Goal: Task Accomplishment & Management: Use online tool/utility

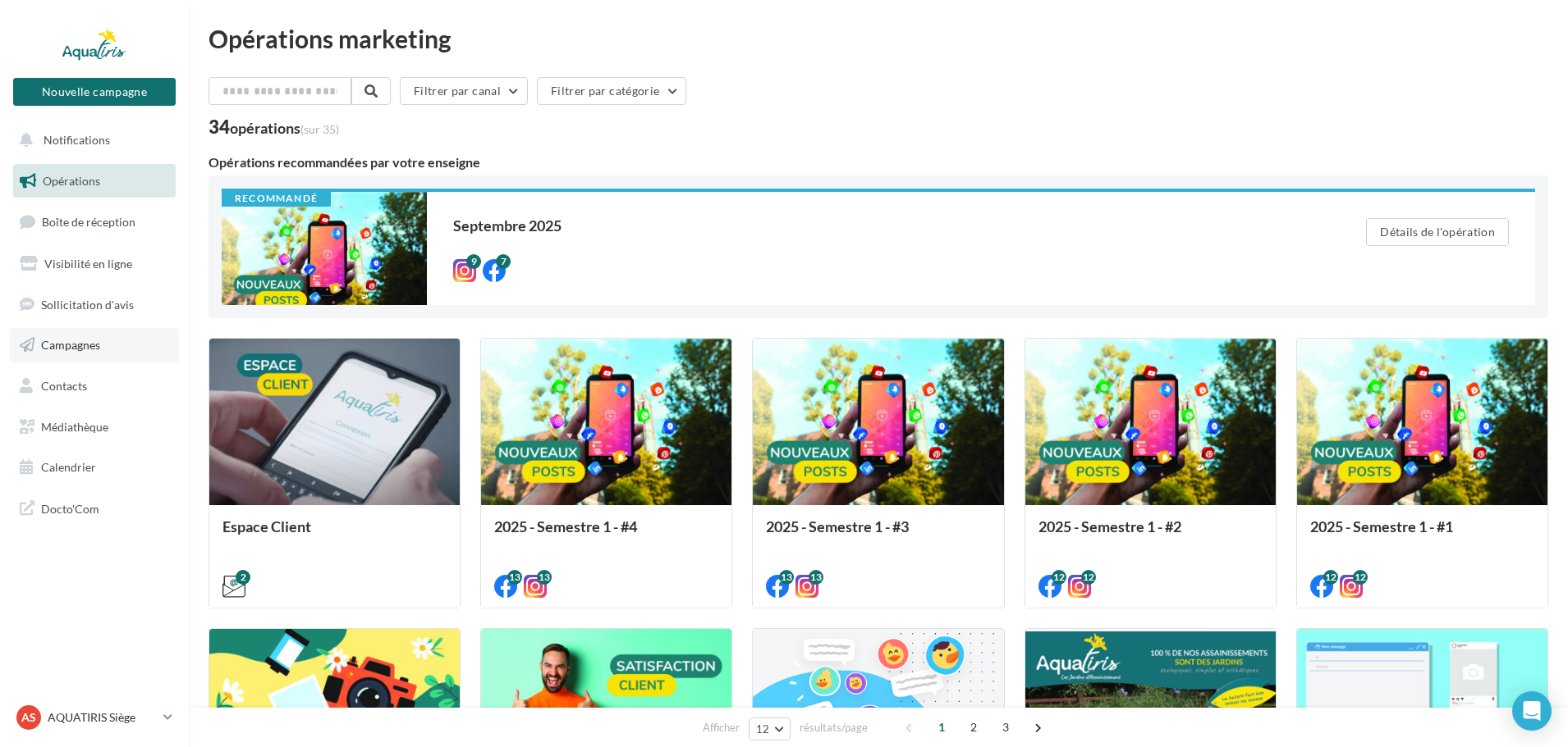
click at [73, 349] on span "Campagnes" at bounding box center [71, 345] width 59 height 14
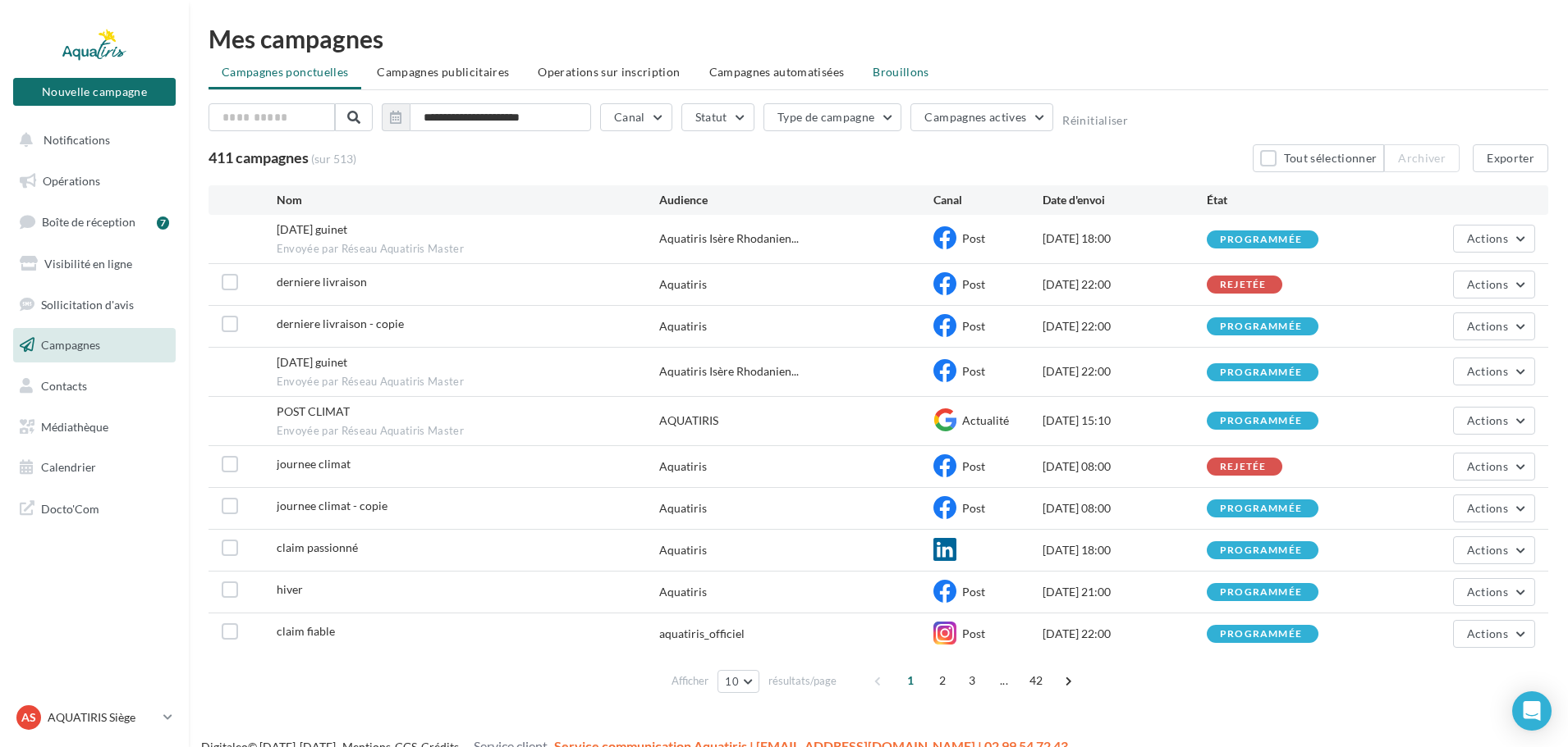
click at [890, 69] on span "Brouillons" at bounding box center [900, 71] width 57 height 14
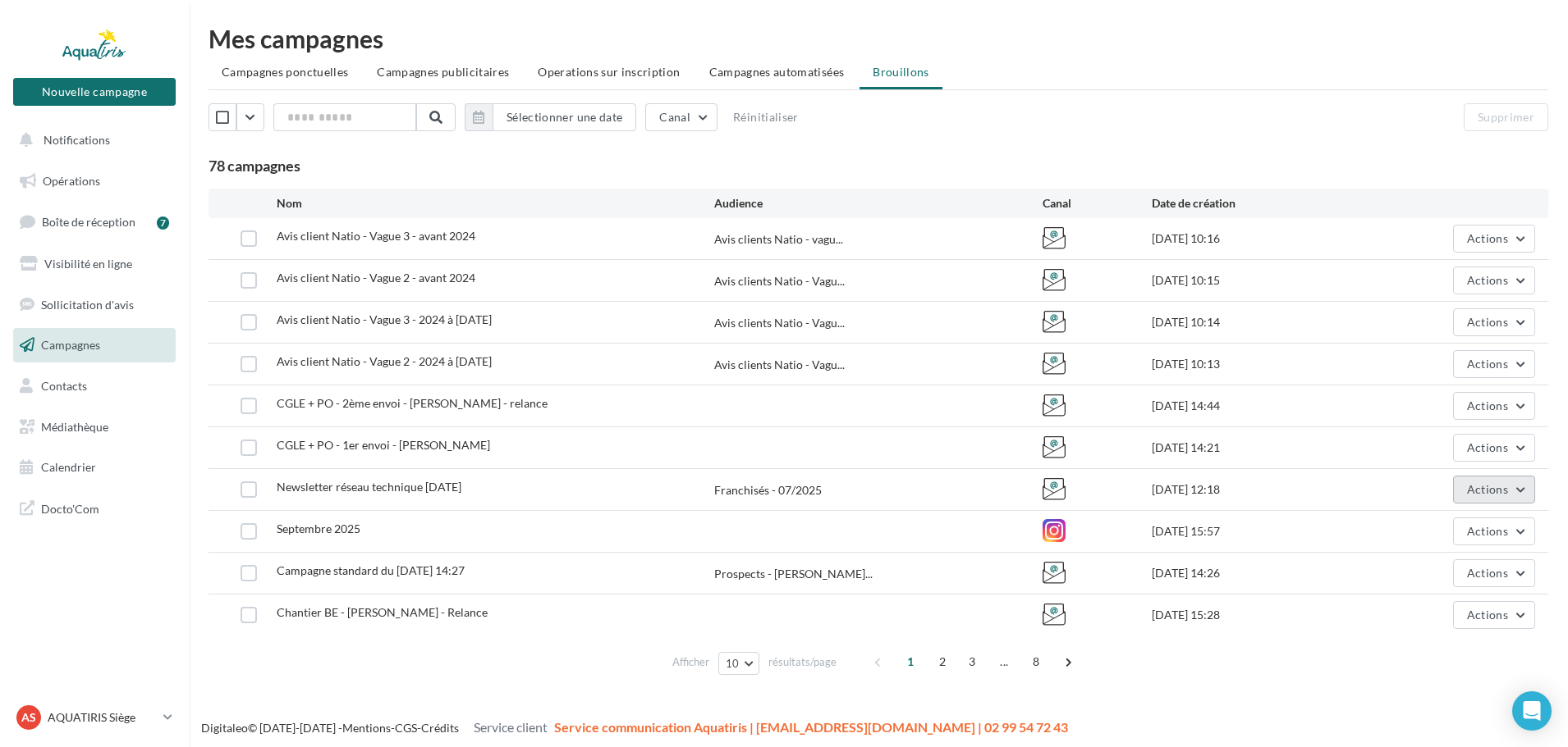
click at [1494, 482] on span "Actions" at bounding box center [1487, 489] width 41 height 14
click at [1435, 529] on button "Editer" at bounding box center [1452, 528] width 164 height 42
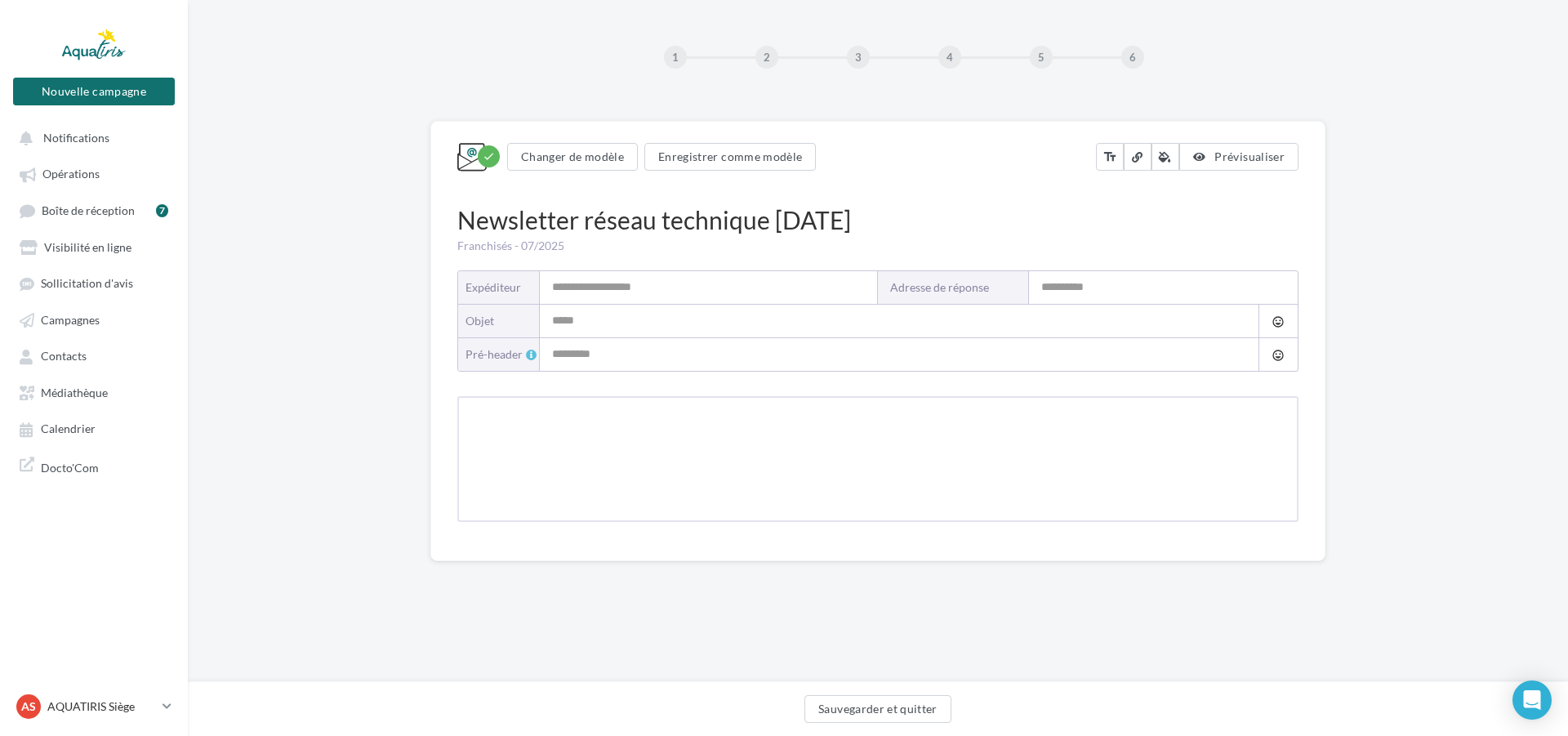
type input "**********"
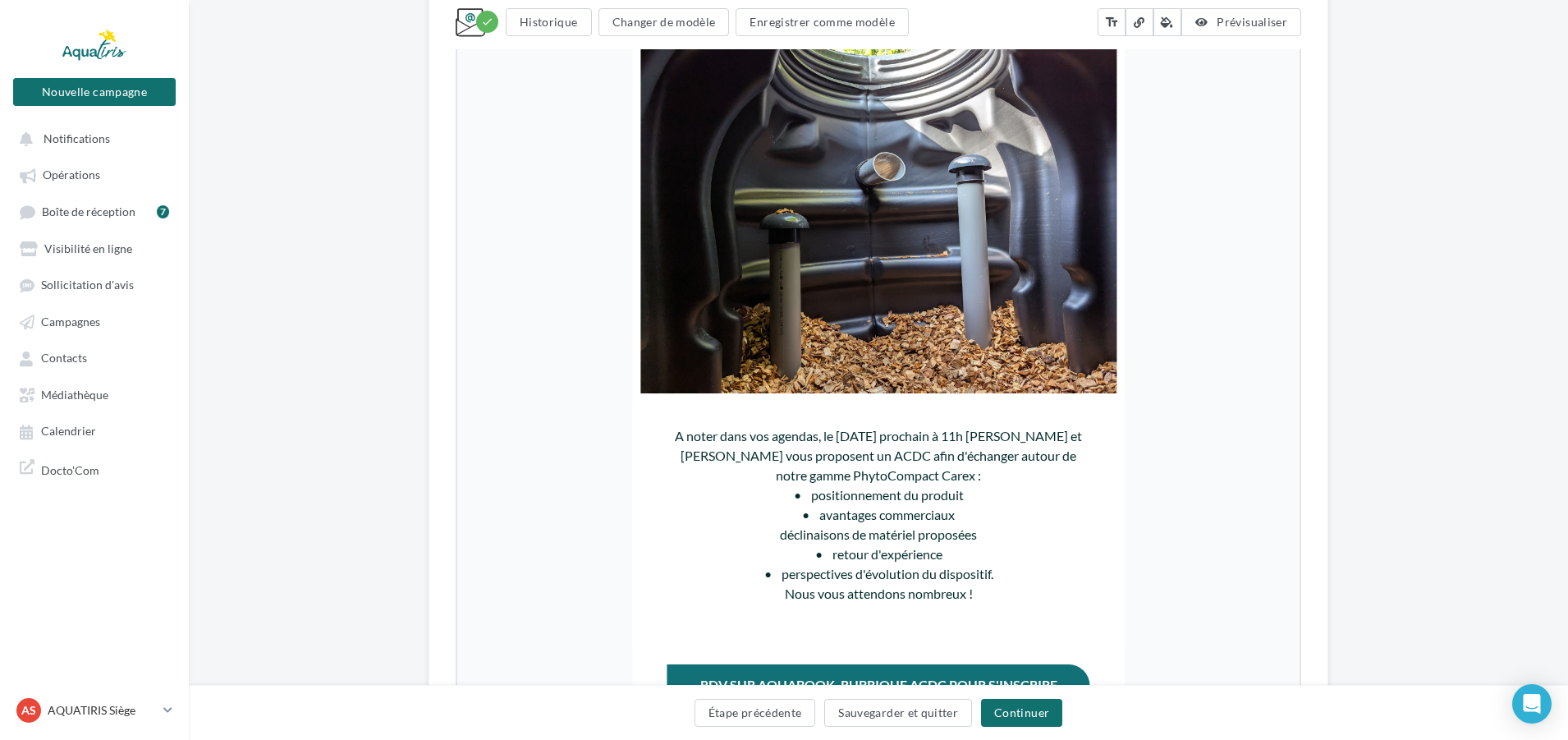
scroll to position [4078, 0]
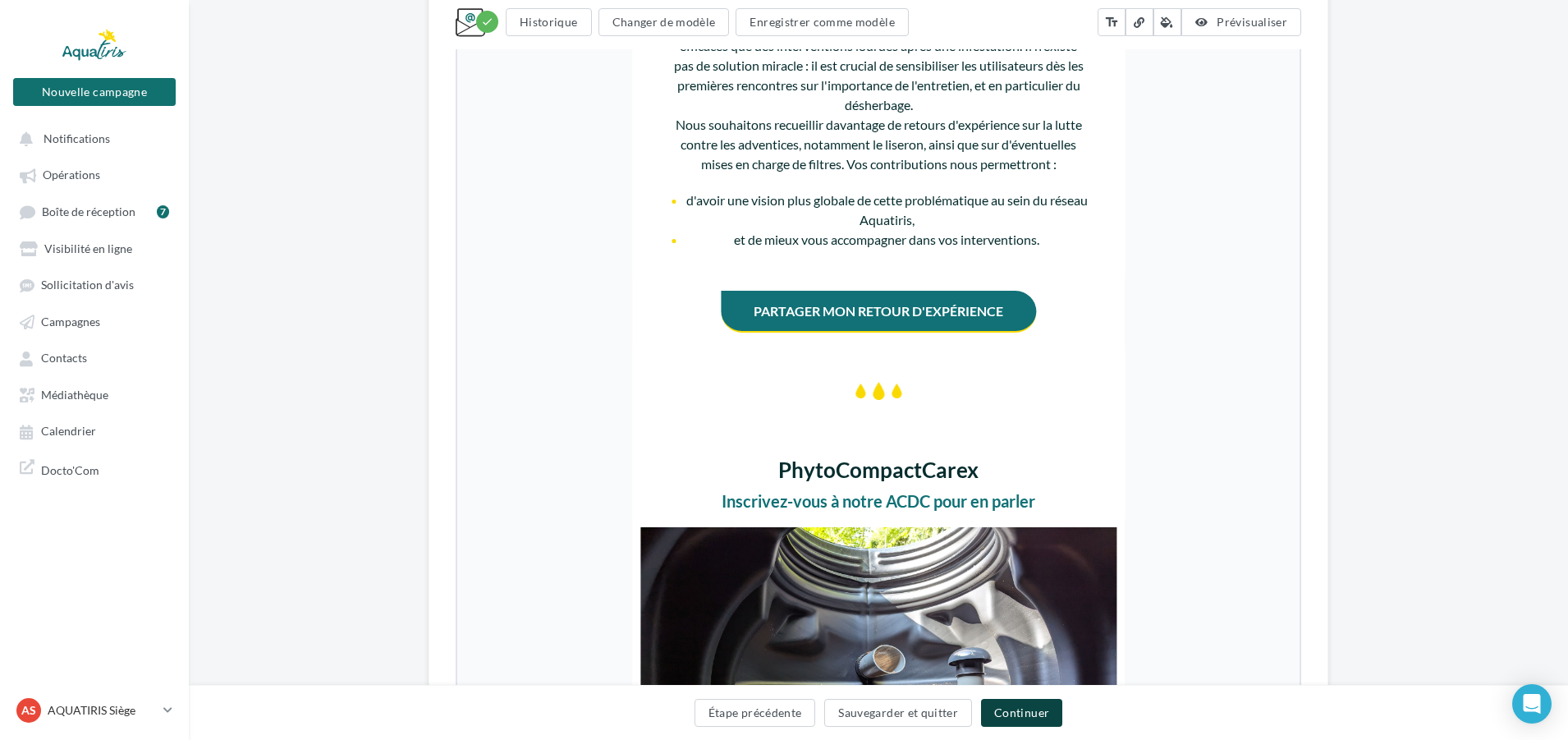
click at [1001, 711] on button "Continuer" at bounding box center [1022, 712] width 82 height 28
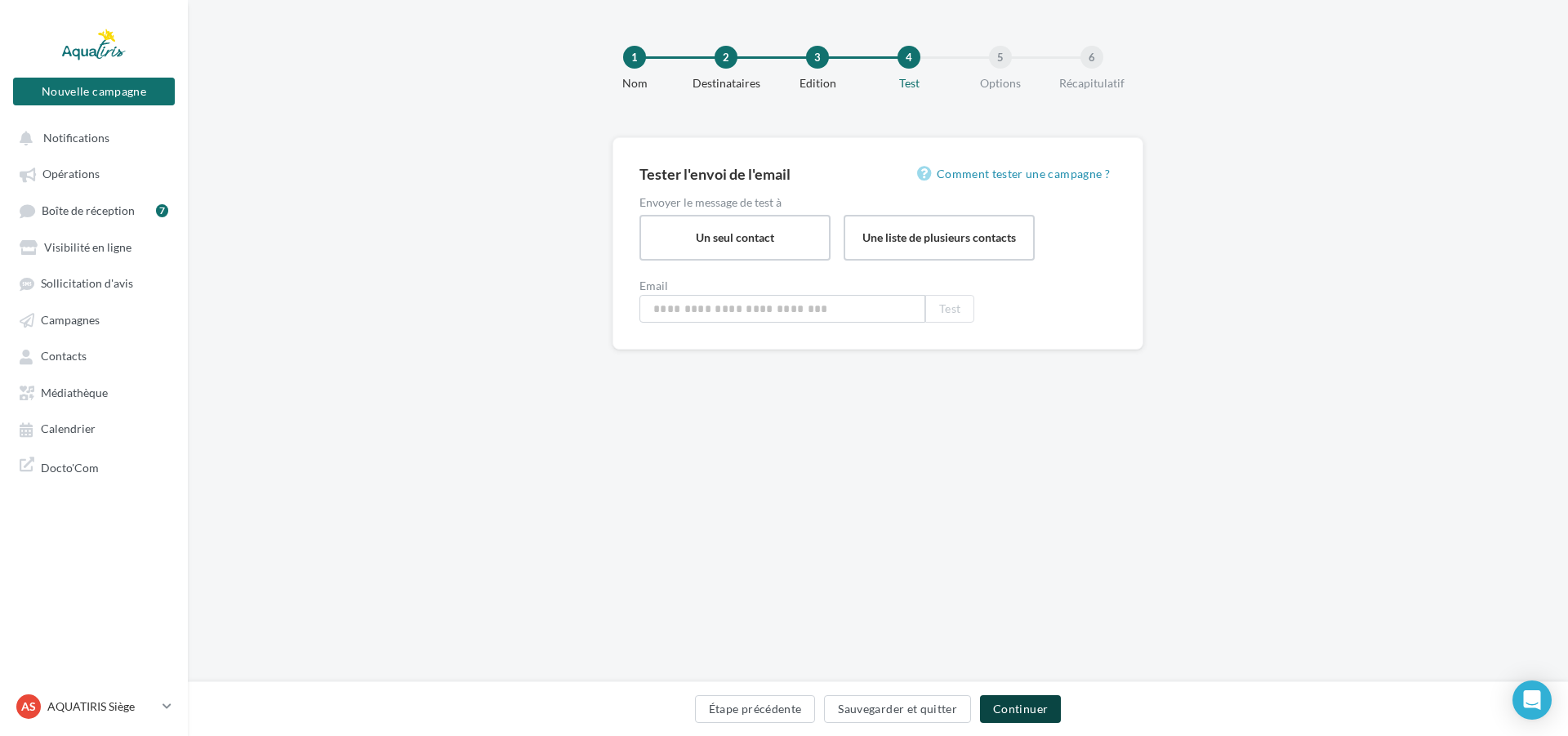
click at [1009, 703] on button "Continuer" at bounding box center [1021, 708] width 81 height 28
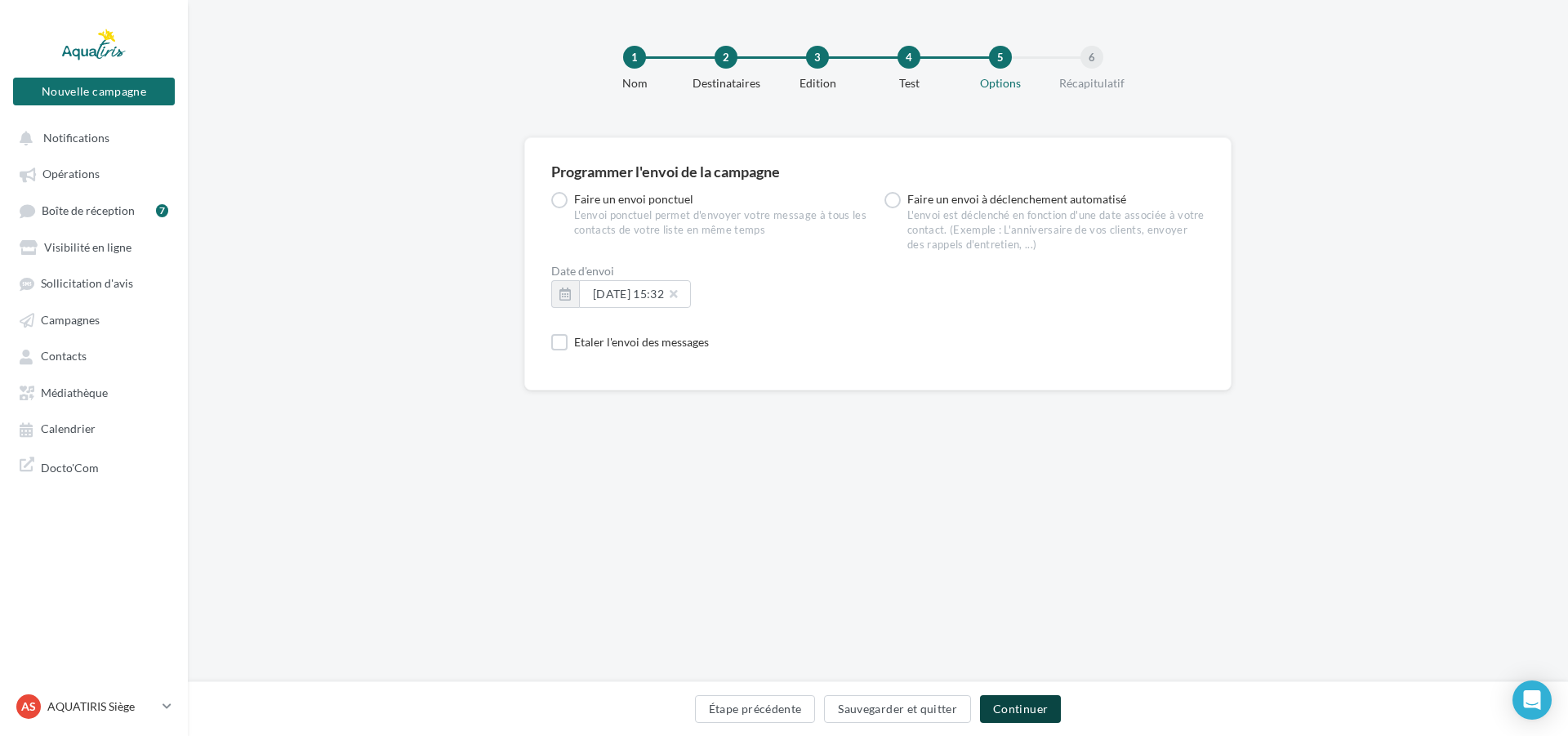
click at [1030, 713] on button "Continuer" at bounding box center [1021, 708] width 81 height 28
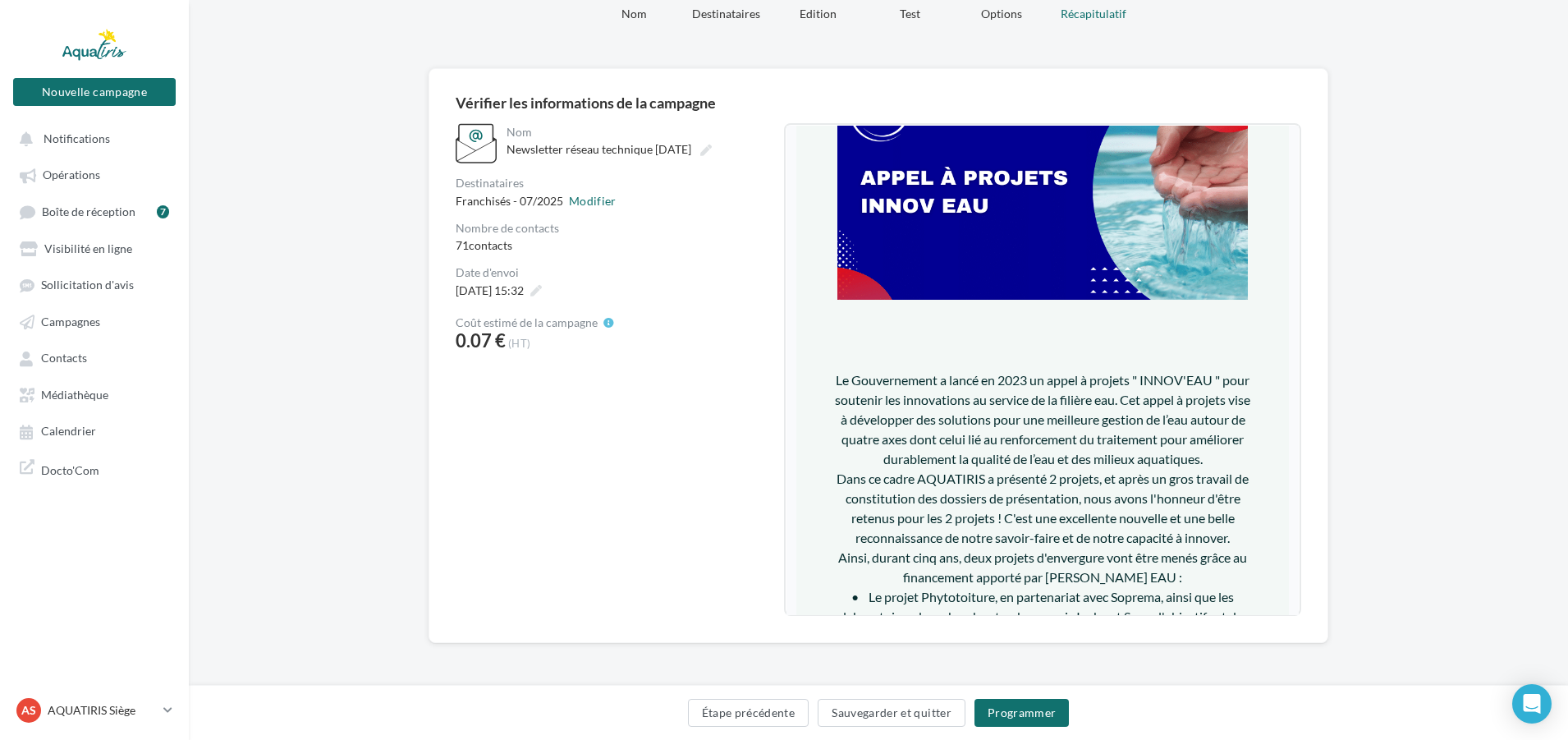
scroll to position [493, 0]
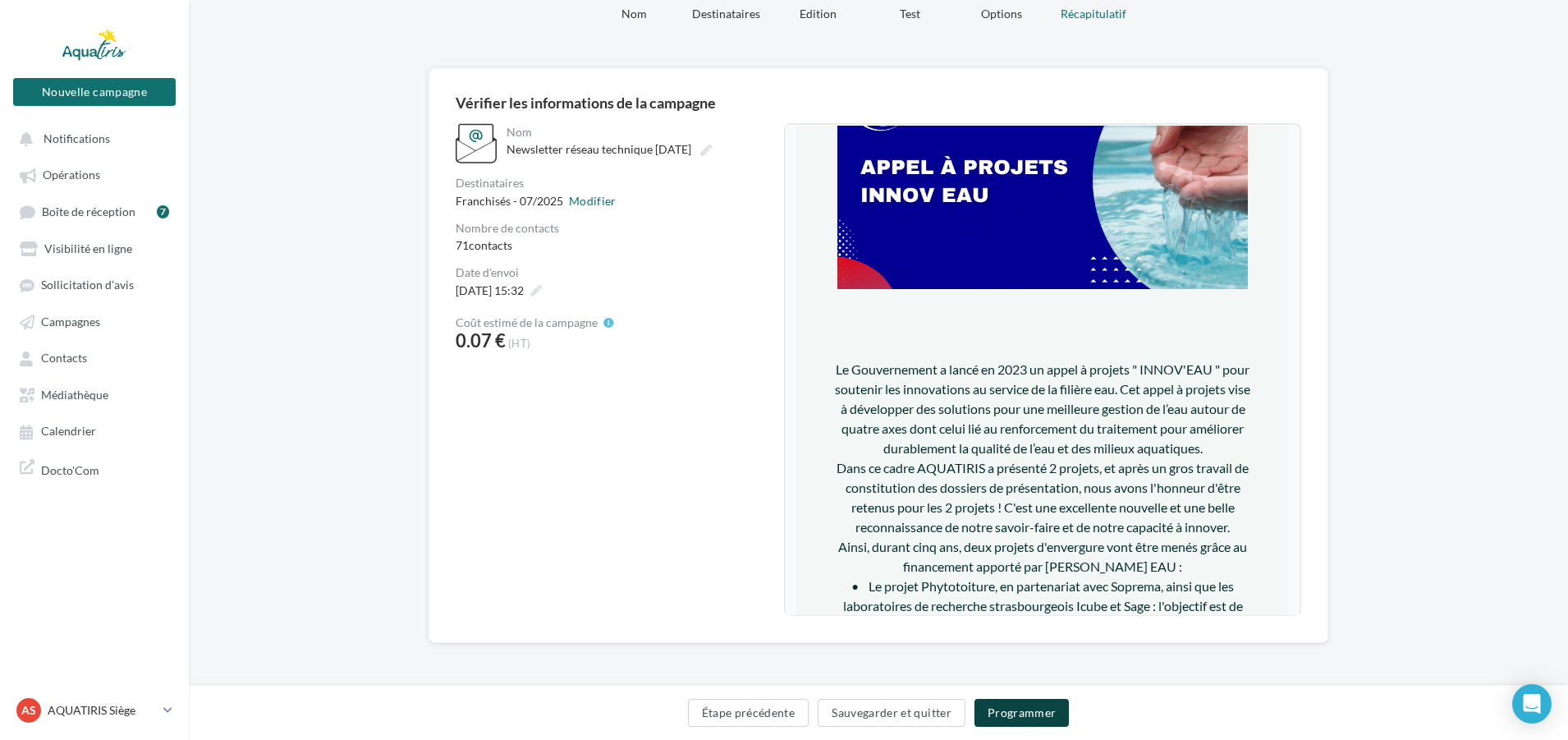
click at [1010, 699] on button "Programmer" at bounding box center [1022, 712] width 95 height 28
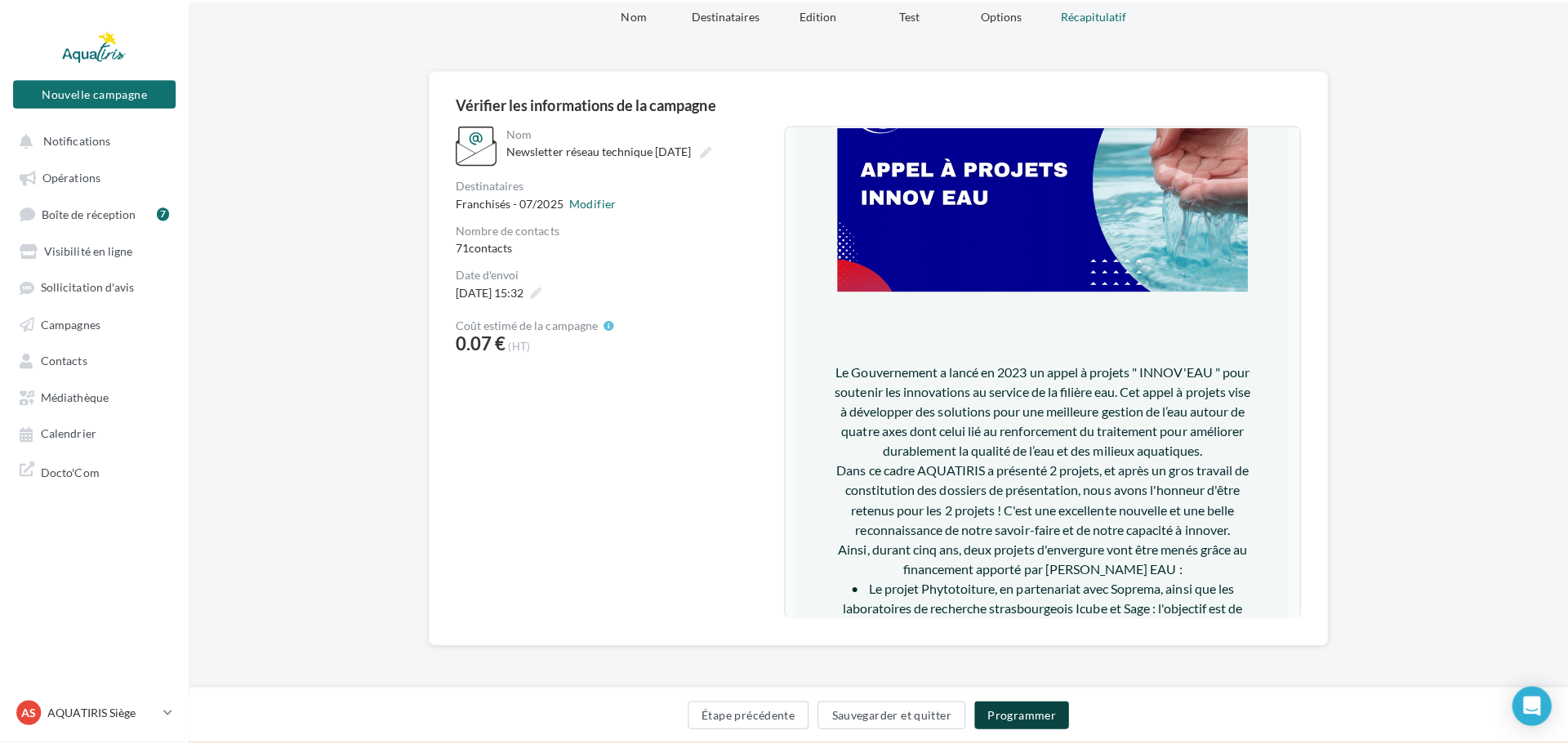
scroll to position [61, 0]
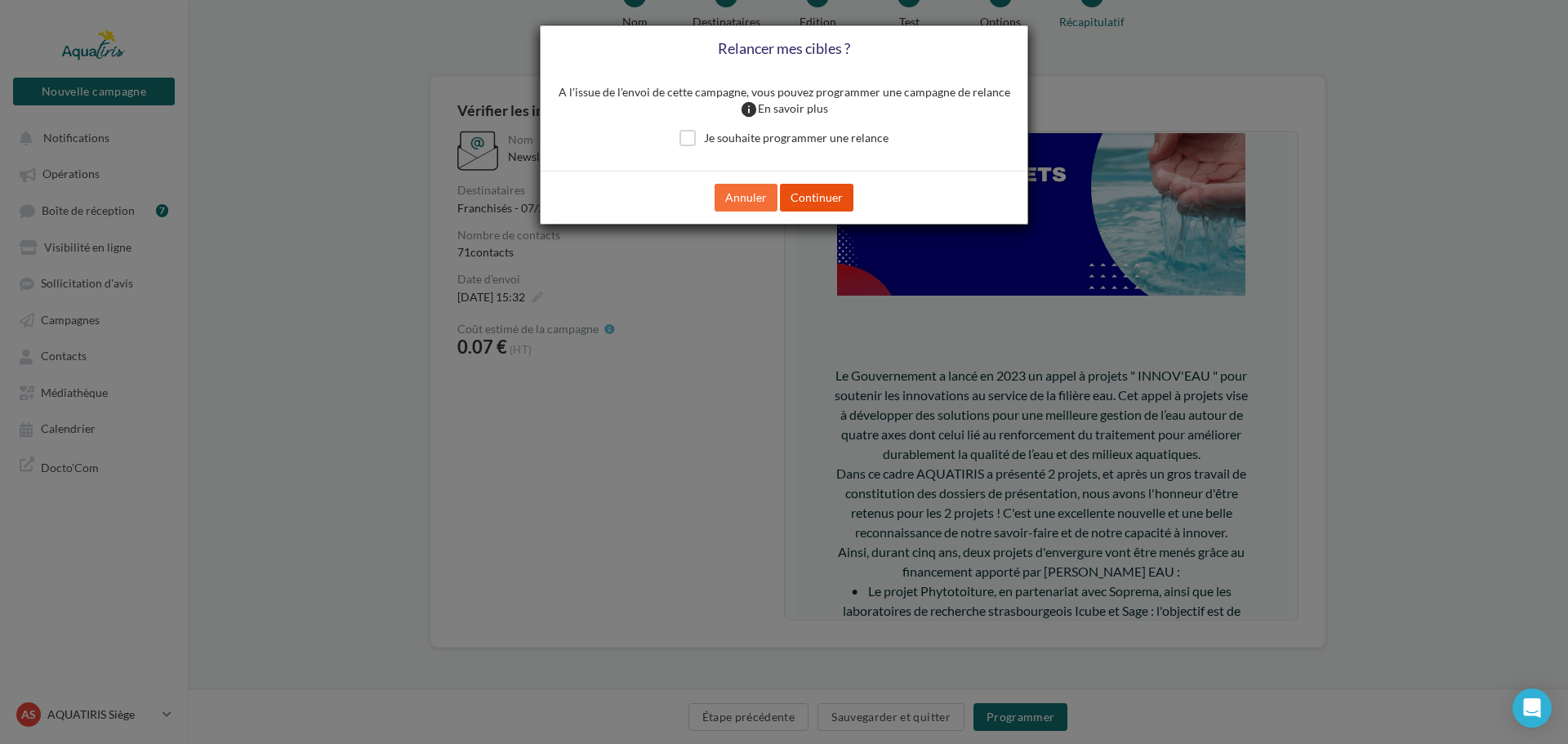
click at [786, 206] on button "Continuer" at bounding box center [817, 197] width 74 height 28
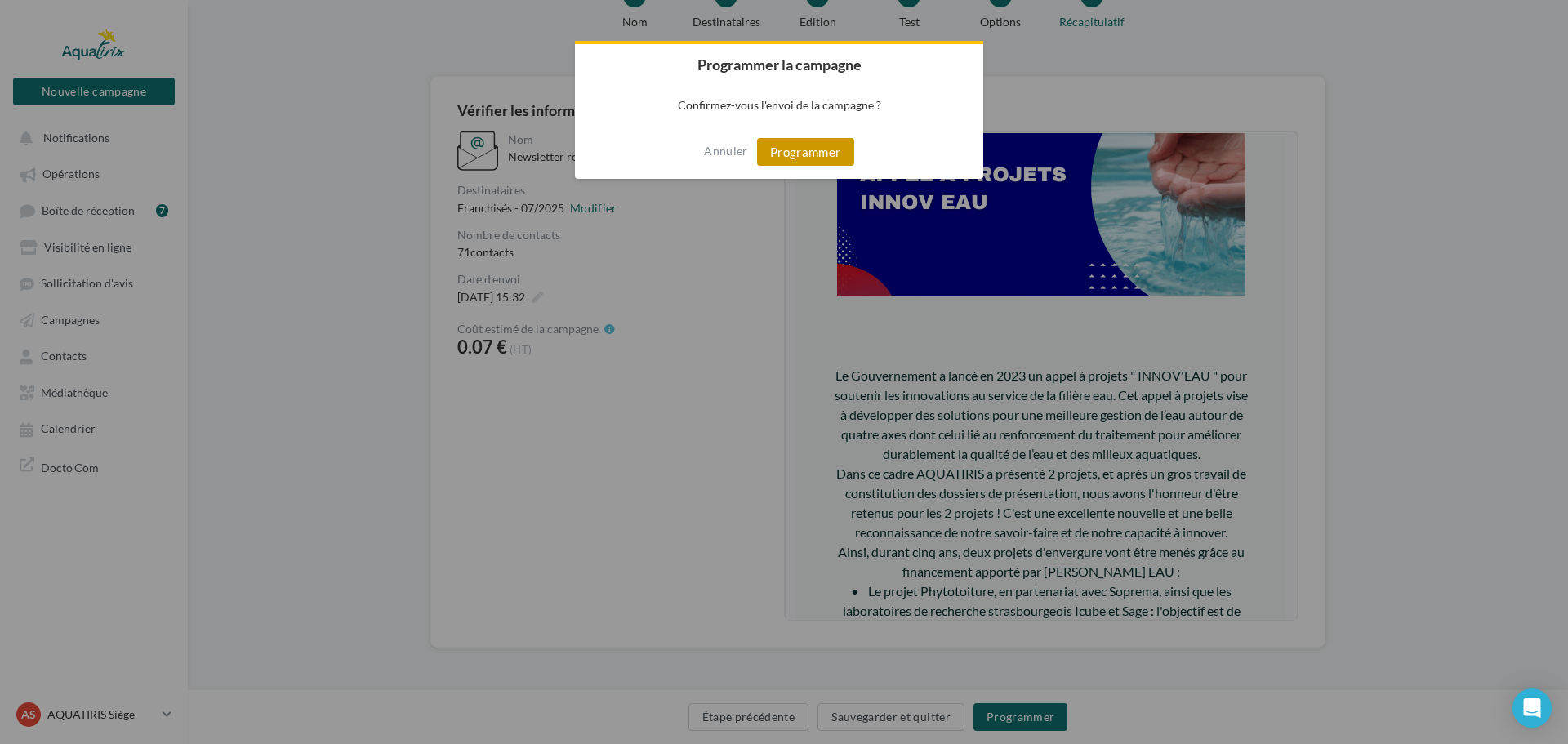
click at [790, 145] on button "Programmer" at bounding box center [806, 151] width 97 height 28
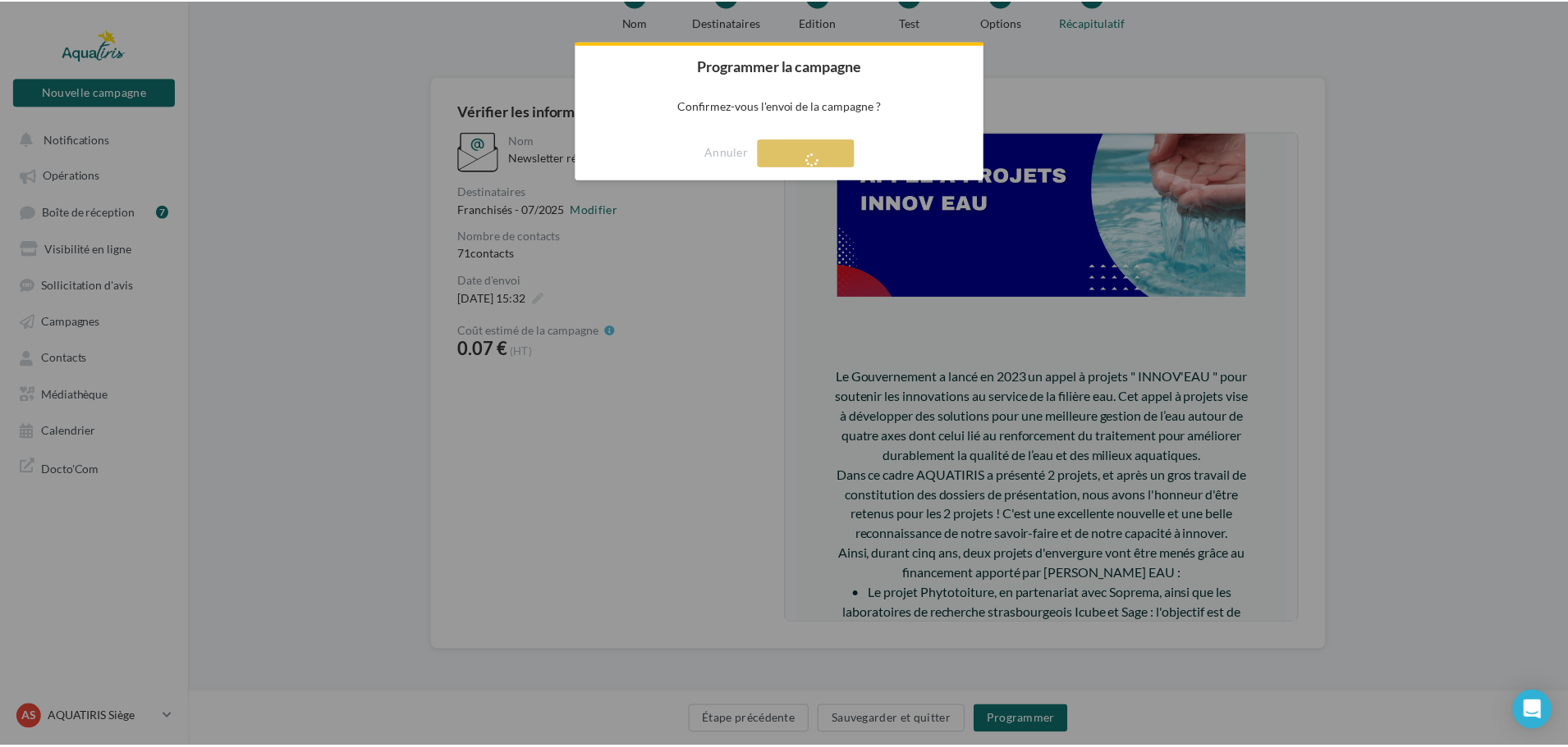
scroll to position [26, 0]
